Goal: Task Accomplishment & Management: Use online tool/utility

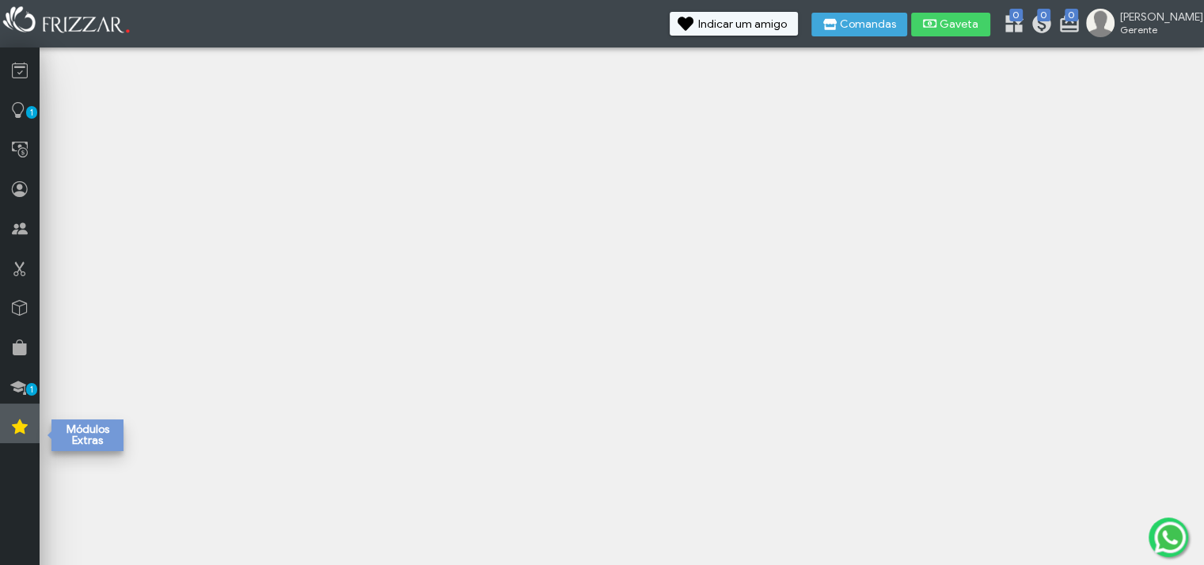
click at [22, 428] on icon at bounding box center [20, 427] width 16 height 20
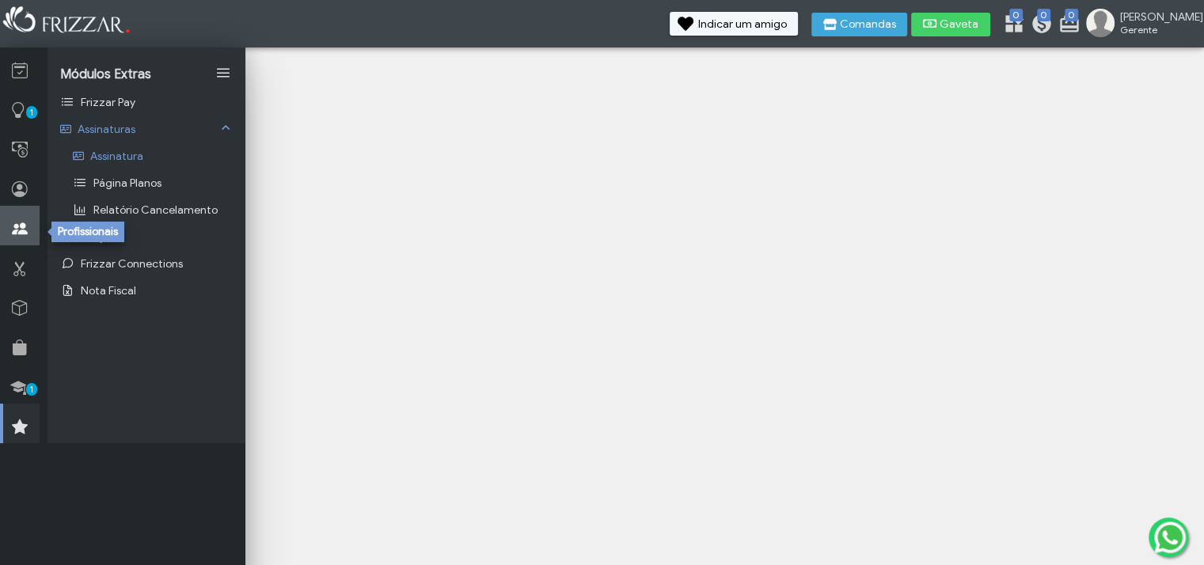
click at [6, 219] on link at bounding box center [20, 226] width 40 height 40
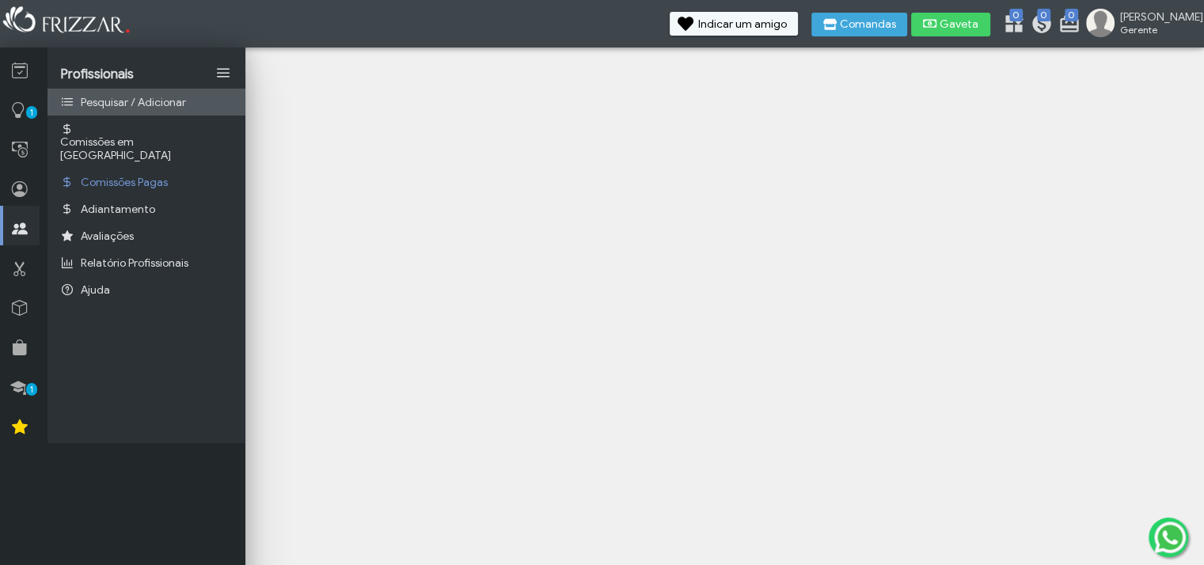
click at [144, 104] on span "Pesquisar / Adicionar" at bounding box center [133, 102] width 105 height 13
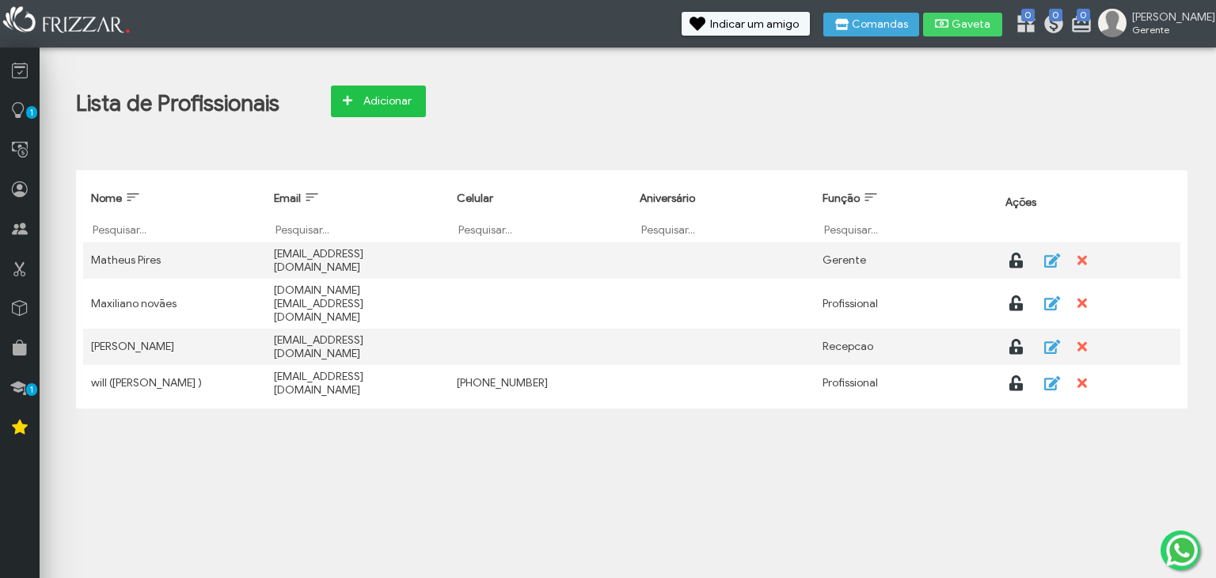
click at [386, 99] on span "Adicionar" at bounding box center [386, 101] width 55 height 24
